Goal: Navigation & Orientation: Understand site structure

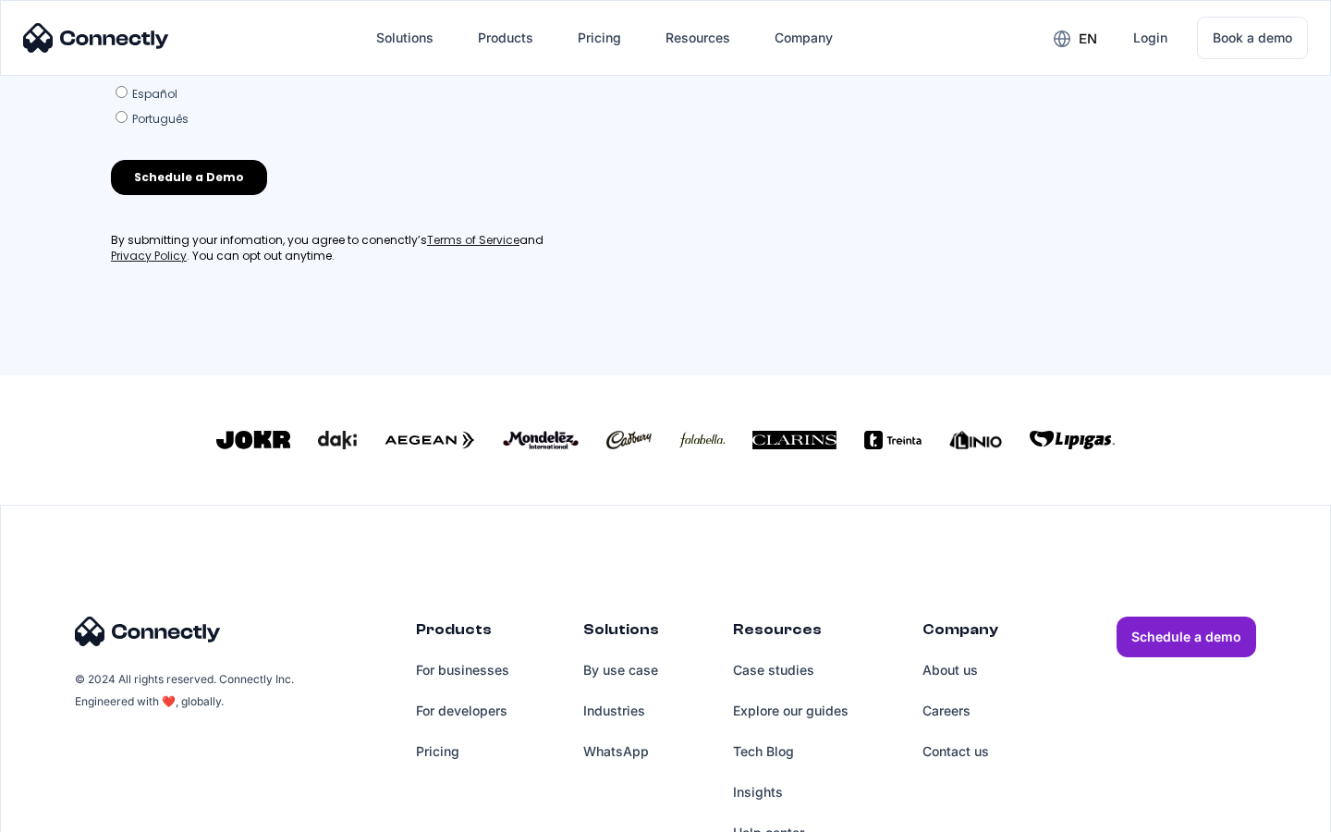
scroll to position [794, 0]
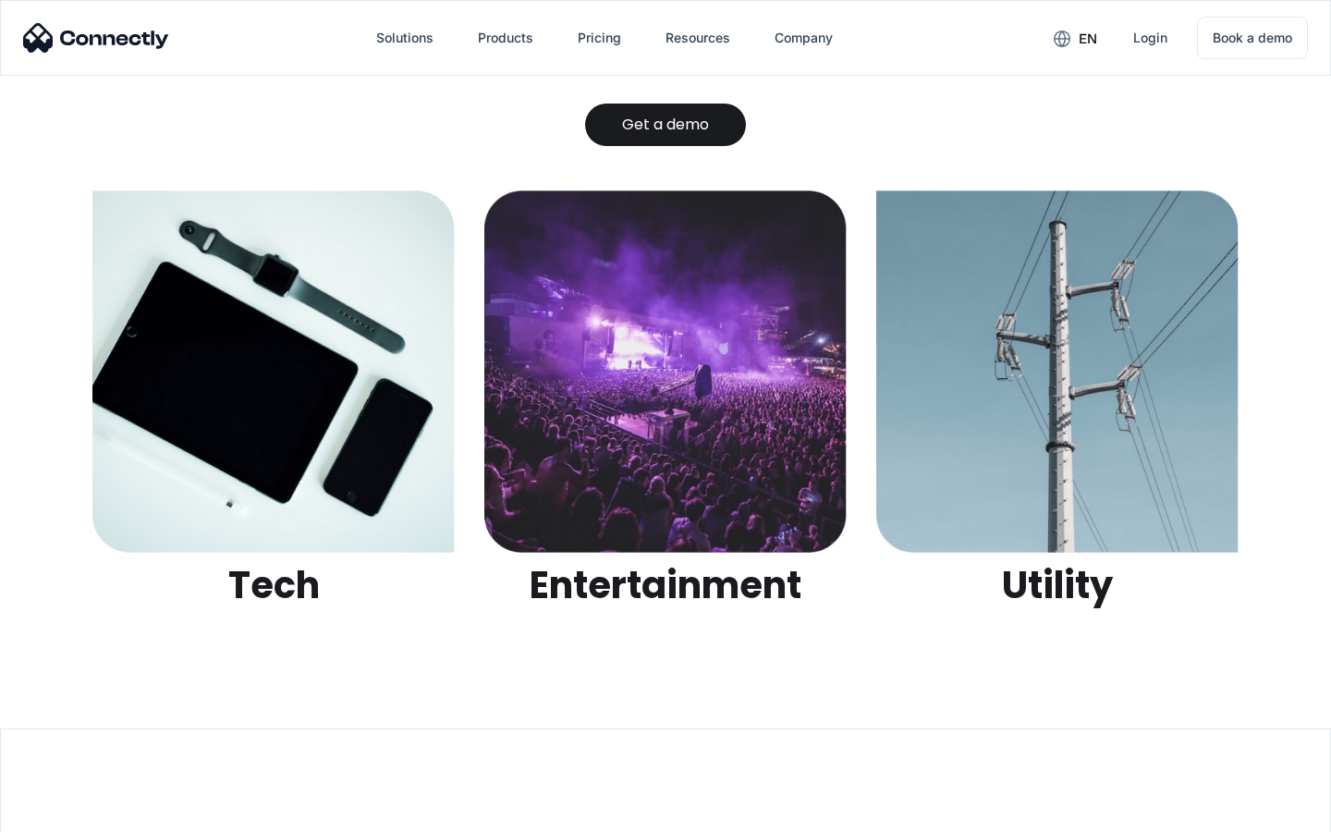
scroll to position [5830, 0]
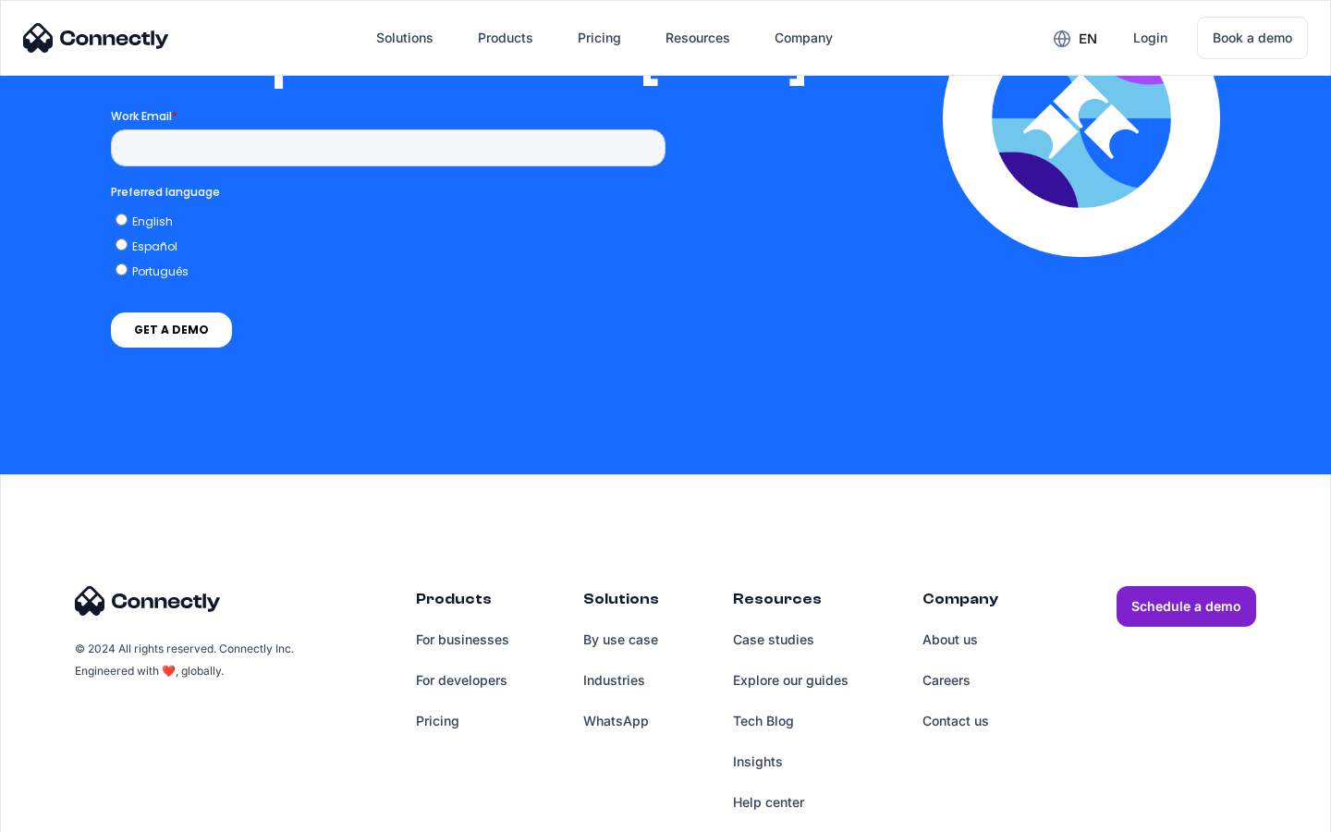
scroll to position [3759, 0]
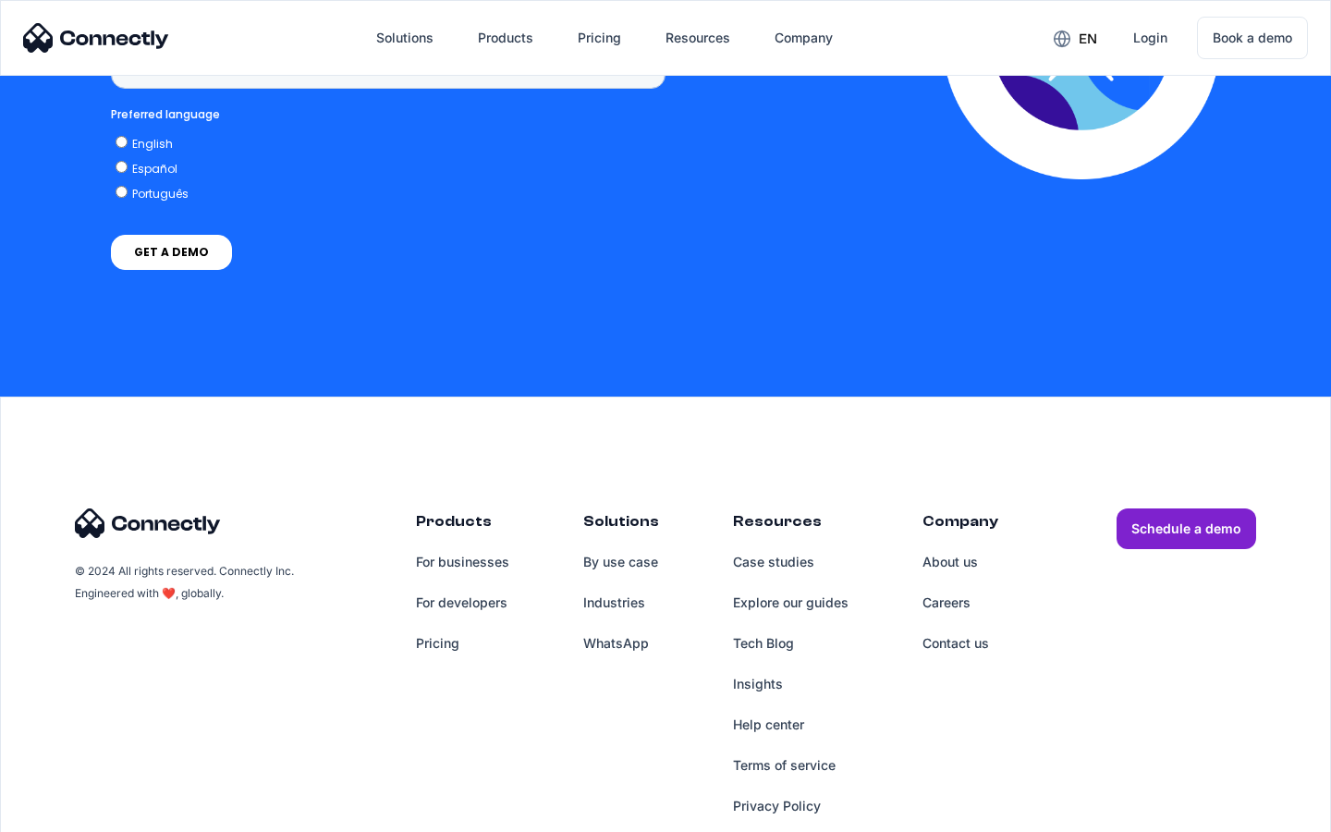
scroll to position [1384, 0]
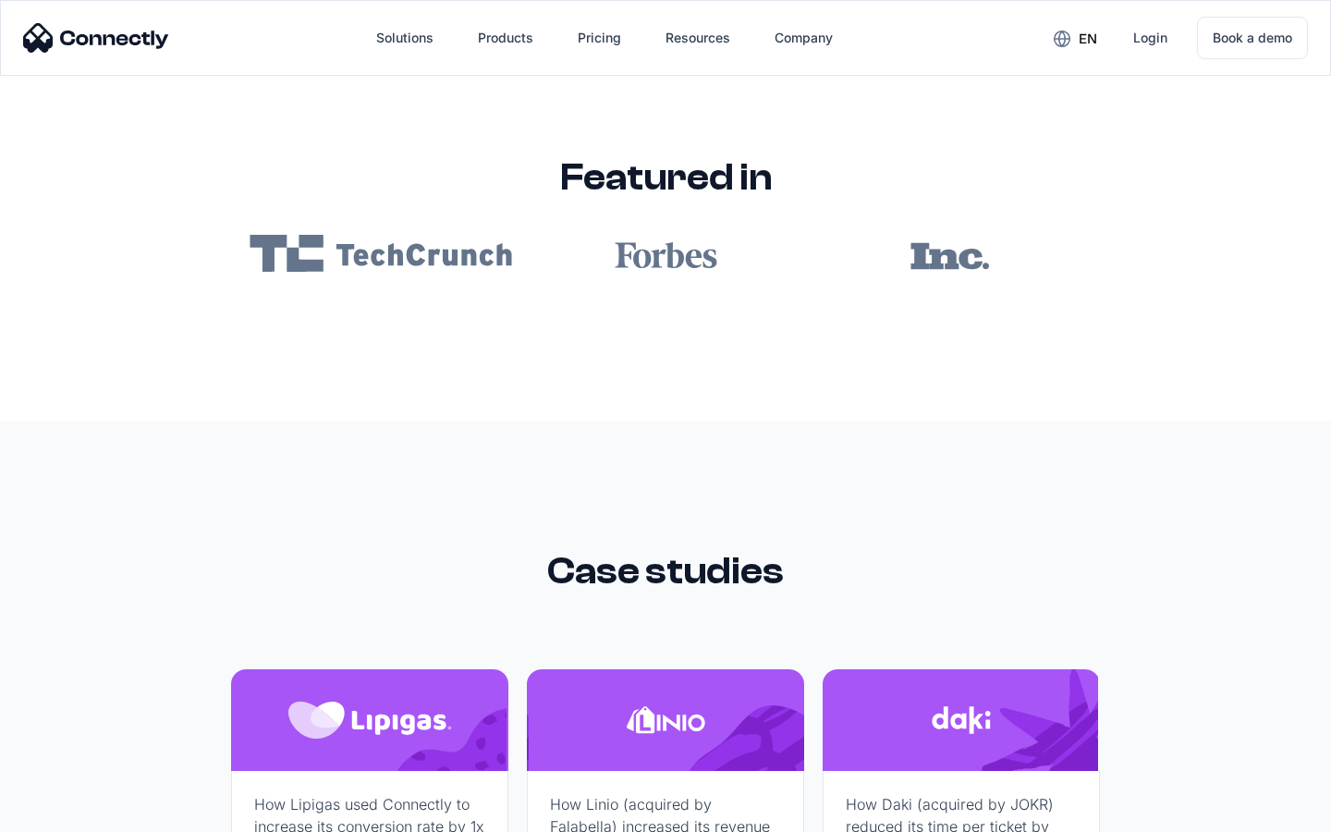
scroll to position [11066, 0]
